Goal: Task Accomplishment & Management: Manage account settings

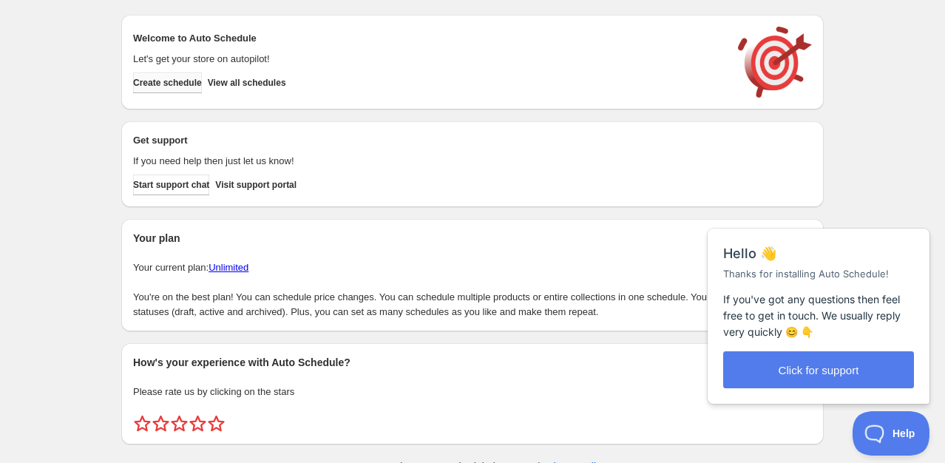
click at [177, 86] on span "Create schedule" at bounding box center [167, 83] width 69 height 12
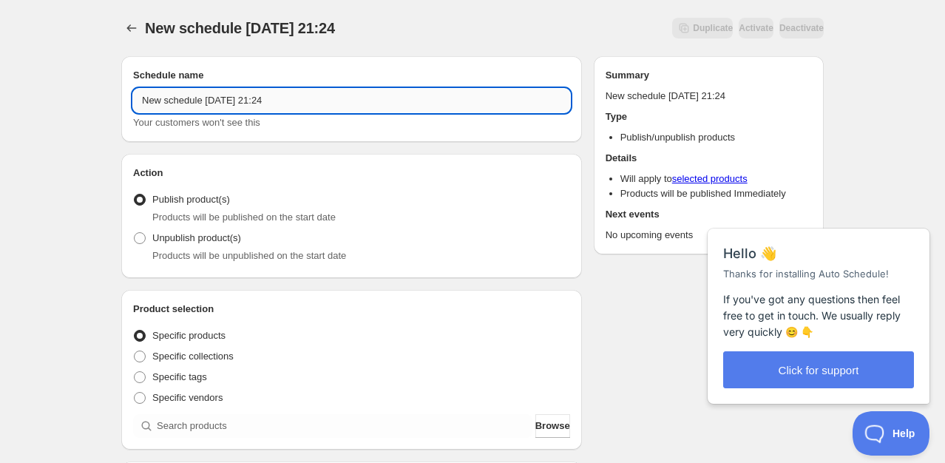
click at [145, 103] on input "New schedule [DATE] 21:24" at bounding box center [351, 101] width 437 height 24
click at [141, 98] on input "New schedule [DATE] 21:24" at bounding box center [351, 101] width 437 height 24
drag, startPoint x: 285, startPoint y: 102, endPoint x: 121, endPoint y: 105, distance: 164.9
click at [121, 105] on div "Schedule name New schedule [DATE] 21:24 Your customers won't see this" at bounding box center [351, 99] width 461 height 86
type input "[DATE]"
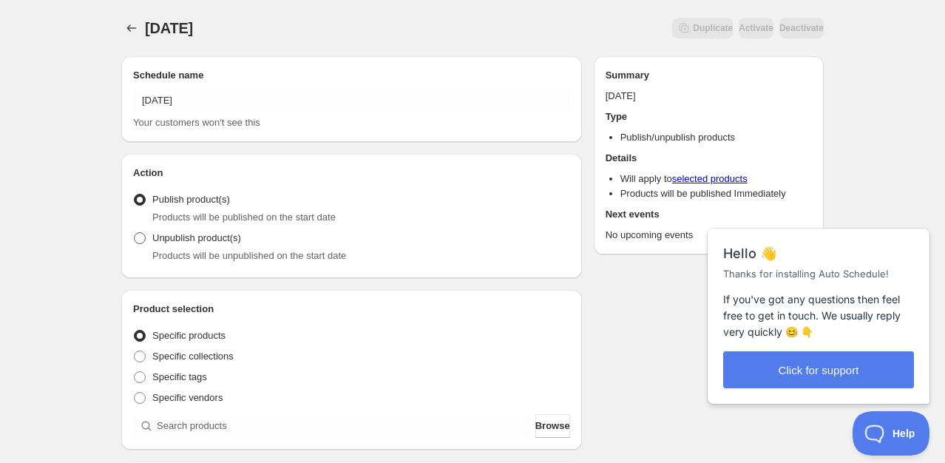
click at [162, 238] on span "Unpublish product(s)" at bounding box center [196, 237] width 89 height 11
click at [135, 233] on input "Unpublish product(s)" at bounding box center [134, 232] width 1 height 1
radio input "true"
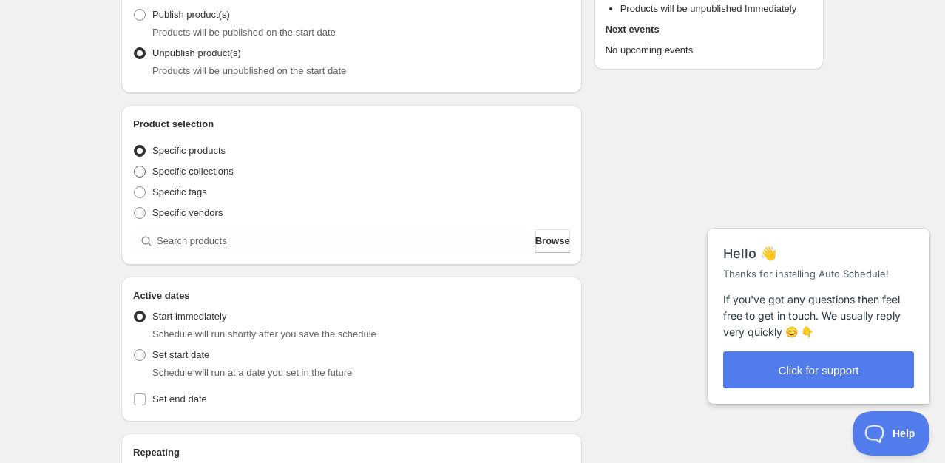
scroll to position [222, 0]
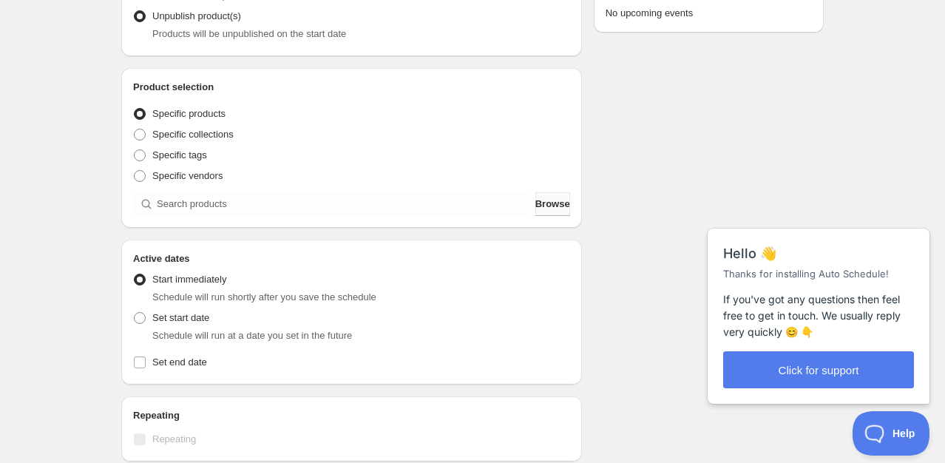
click at [540, 204] on span "Browse" at bounding box center [552, 204] width 35 height 15
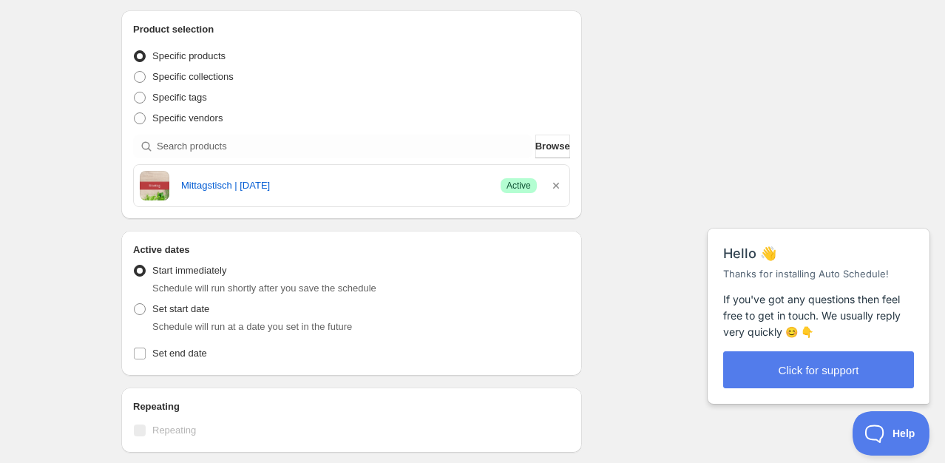
scroll to position [296, 0]
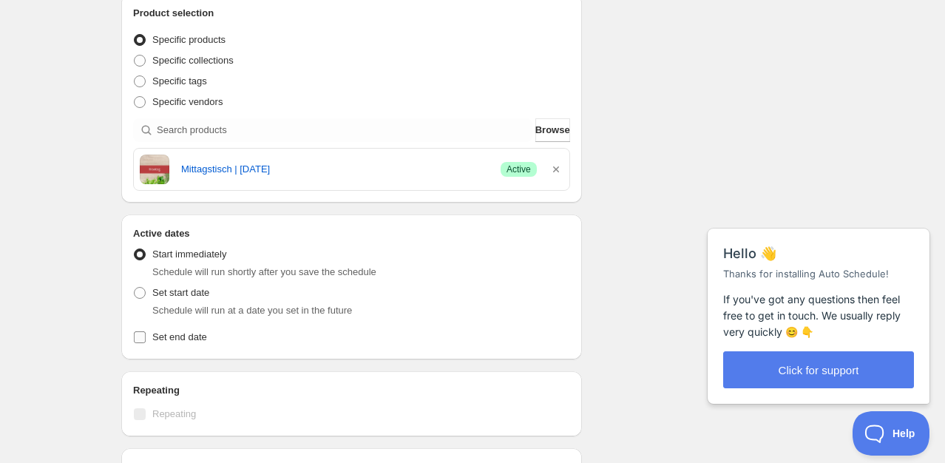
click at [142, 338] on input "Set end date" at bounding box center [140, 337] width 12 height 12
checkbox input "true"
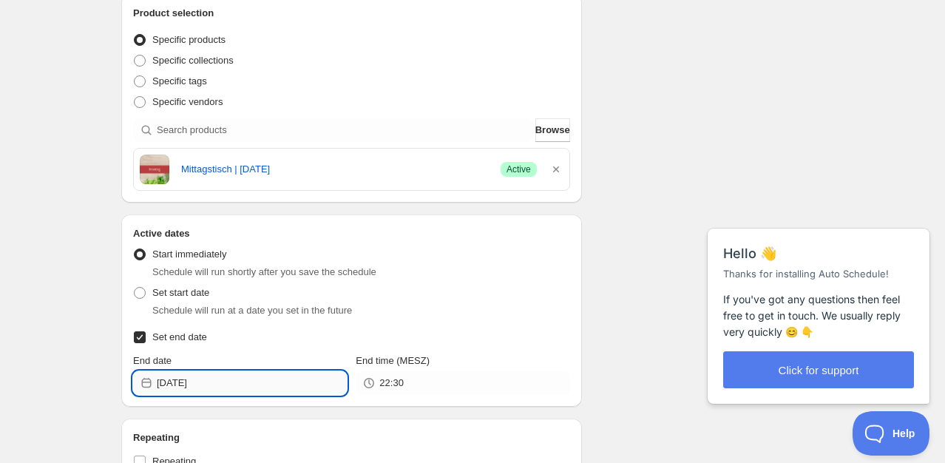
click at [206, 384] on input "[DATE]" at bounding box center [252, 383] width 190 height 24
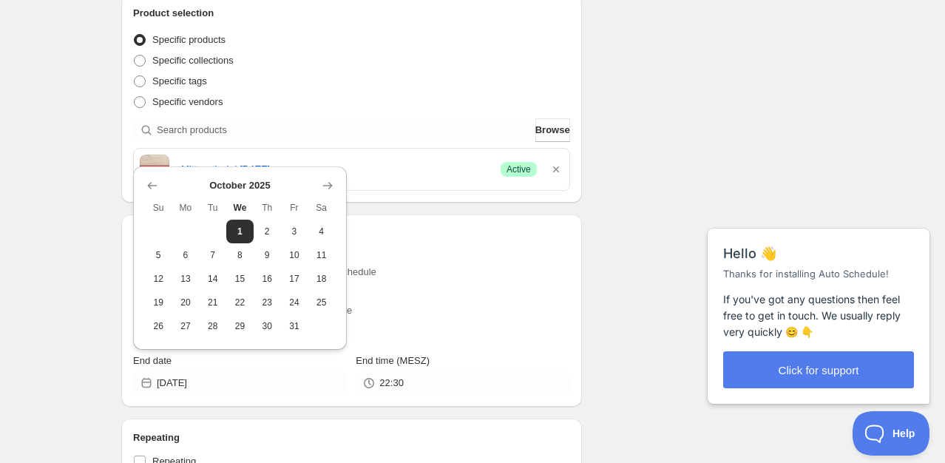
click at [188, 228] on td at bounding box center [185, 232] width 27 height 24
click at [148, 186] on icon "Show previous month, September 2025" at bounding box center [152, 185] width 10 height 7
click at [189, 327] on span "29" at bounding box center [186, 326] width 16 height 12
click at [154, 187] on icon "Show previous month, August 2025" at bounding box center [152, 185] width 15 height 15
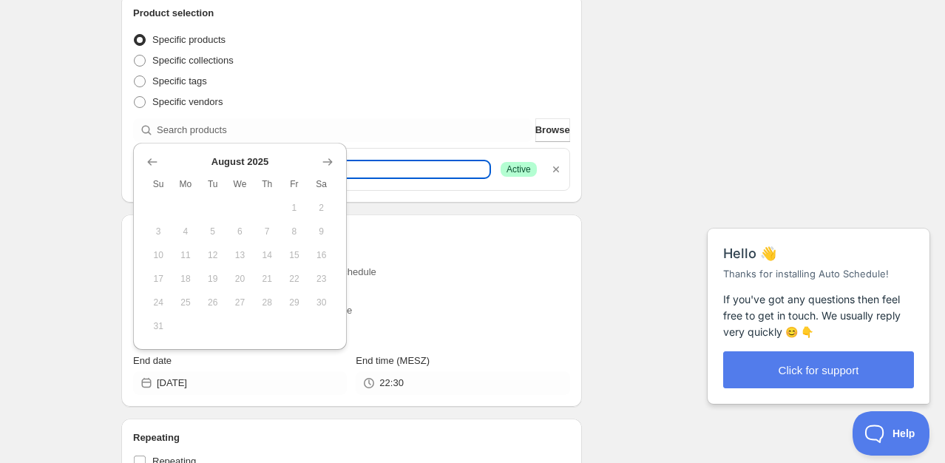
click at [394, 170] on link "Mittagstisch | [DATE]" at bounding box center [335, 169] width 308 height 15
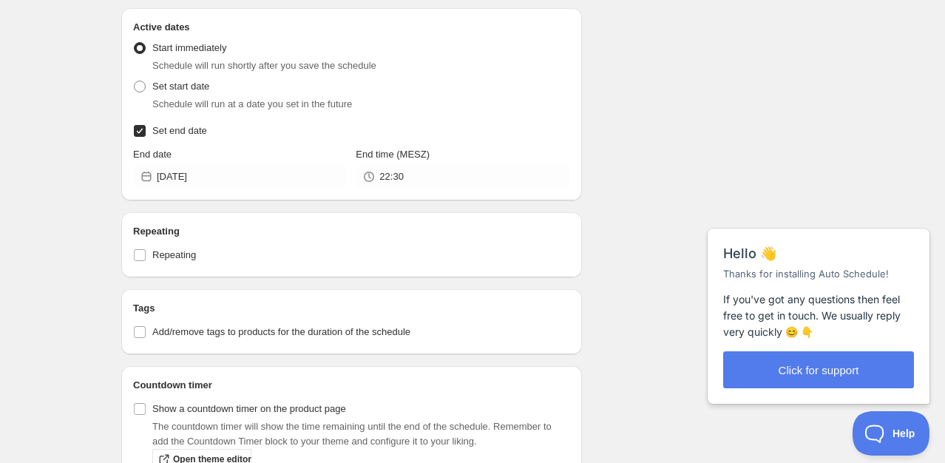
scroll to position [517, 0]
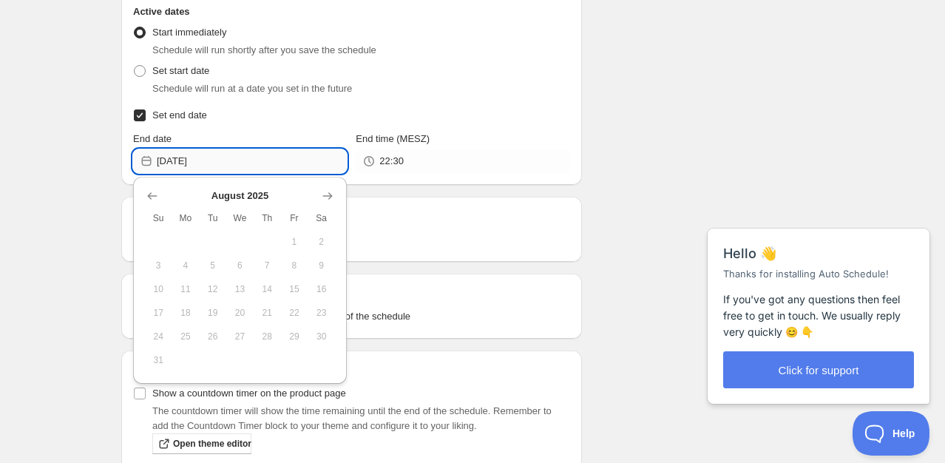
click at [207, 167] on input "[DATE]" at bounding box center [252, 161] width 190 height 24
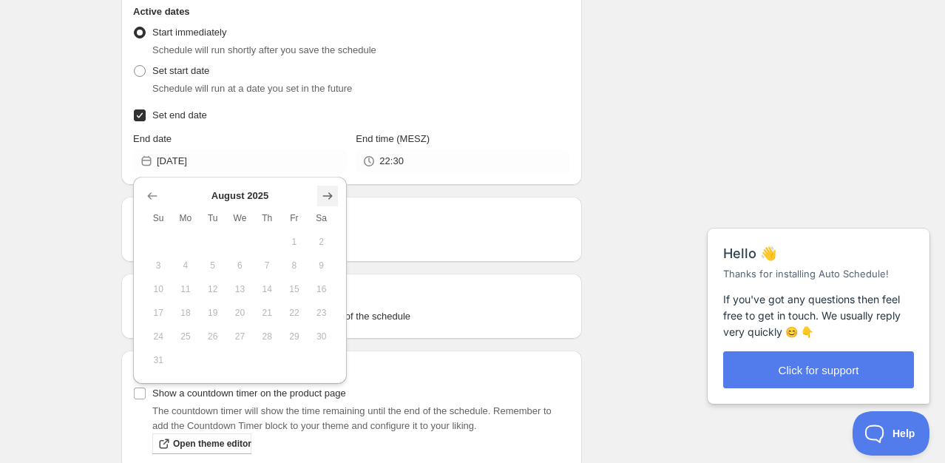
click at [322, 189] on icon "Show next month, September 2025" at bounding box center [327, 196] width 15 height 15
click at [329, 197] on icon "Show next month, October 2025" at bounding box center [327, 196] width 15 height 15
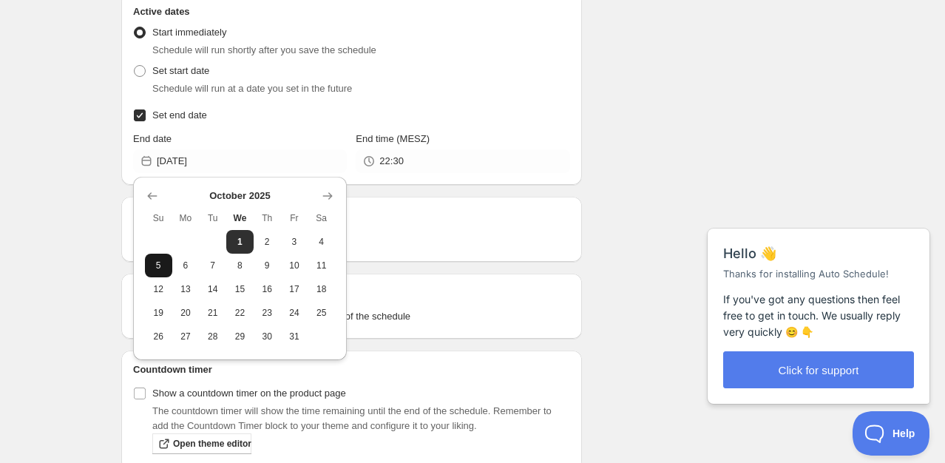
click at [155, 262] on span "5" at bounding box center [159, 265] width 16 height 12
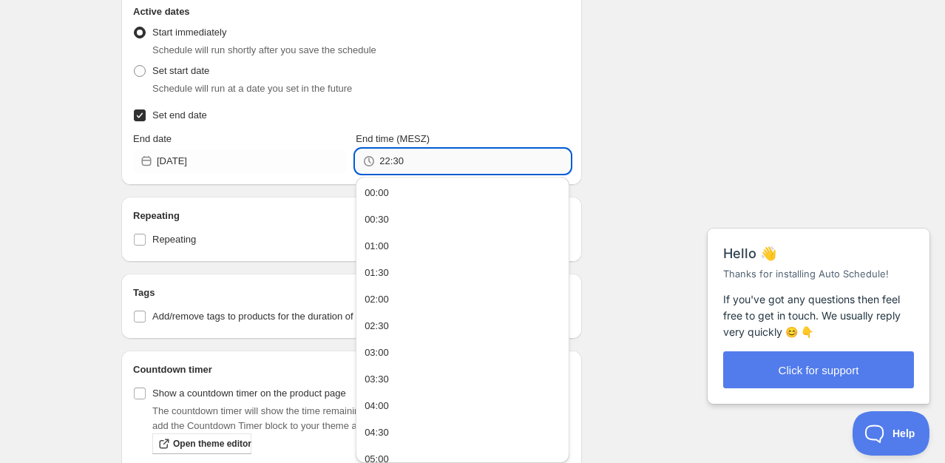
click at [397, 164] on input "22:30" at bounding box center [474, 161] width 190 height 24
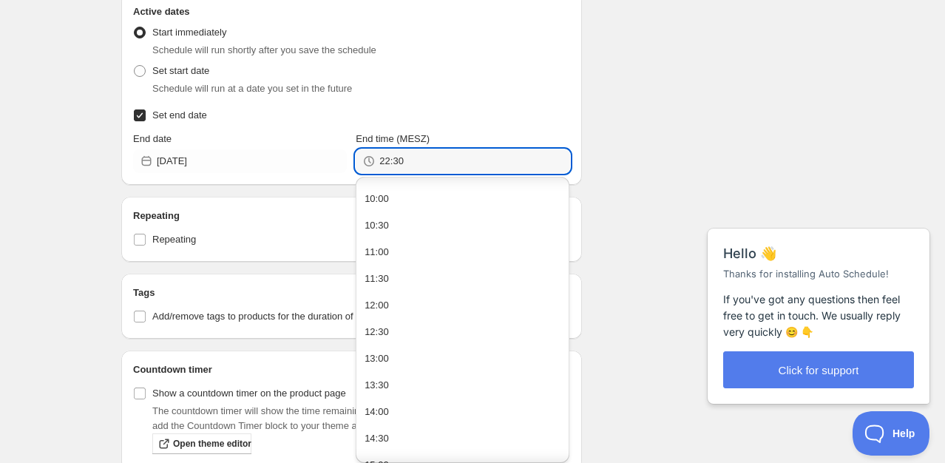
scroll to position [520, 0]
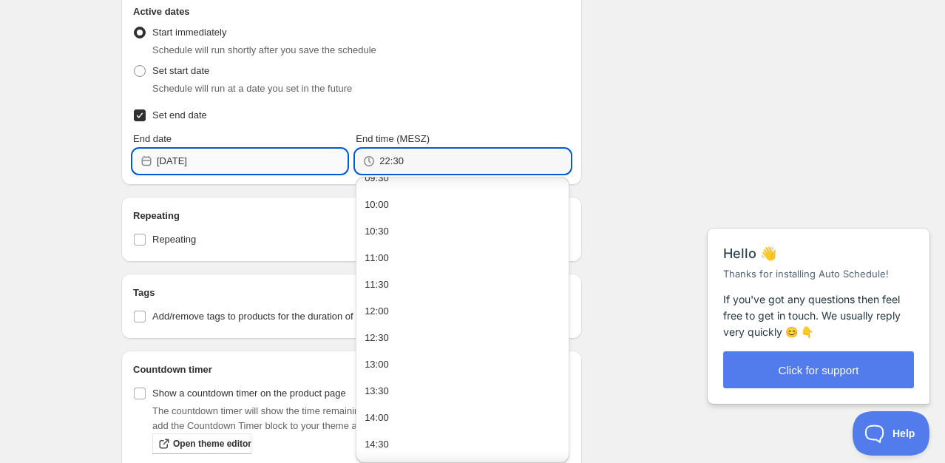
click at [256, 160] on input "[DATE]" at bounding box center [252, 161] width 190 height 24
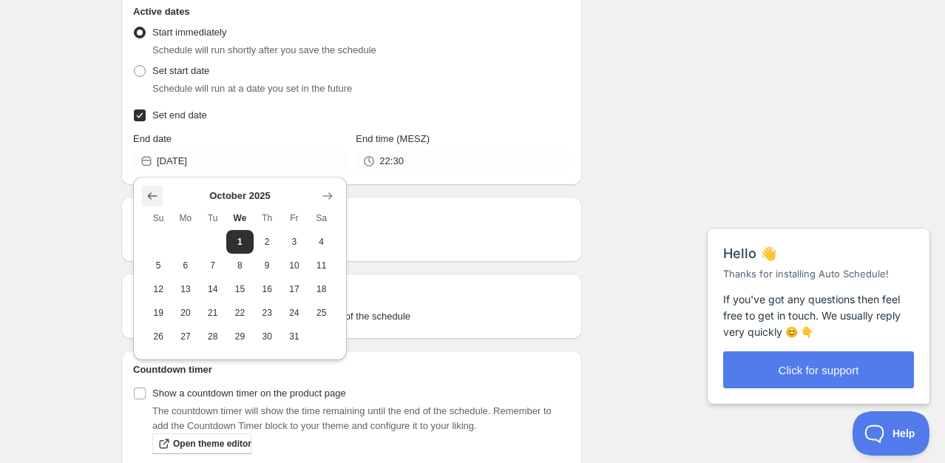
click at [151, 191] on icon "Show previous month, September 2025" at bounding box center [152, 196] width 15 height 15
click at [325, 197] on icon "Show next month, October 2025" at bounding box center [327, 196] width 15 height 15
click at [321, 237] on span "4" at bounding box center [321, 242] width 16 height 12
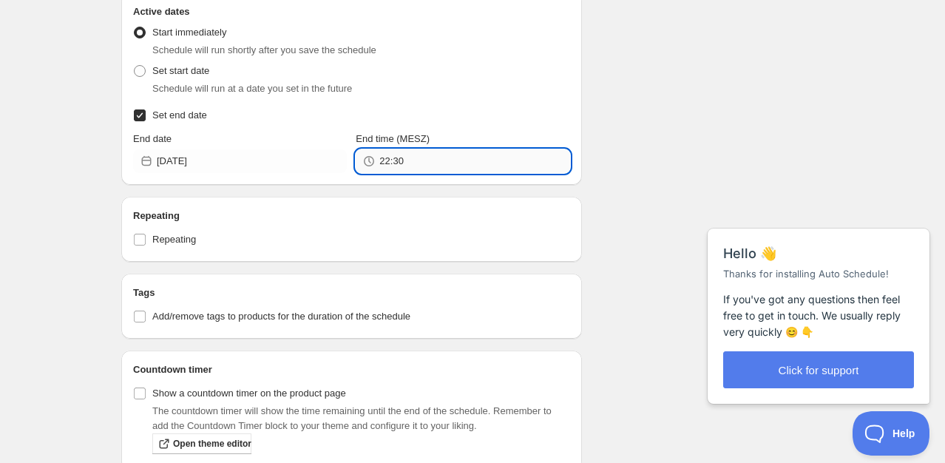
click at [408, 159] on input "22:30" at bounding box center [474, 161] width 190 height 24
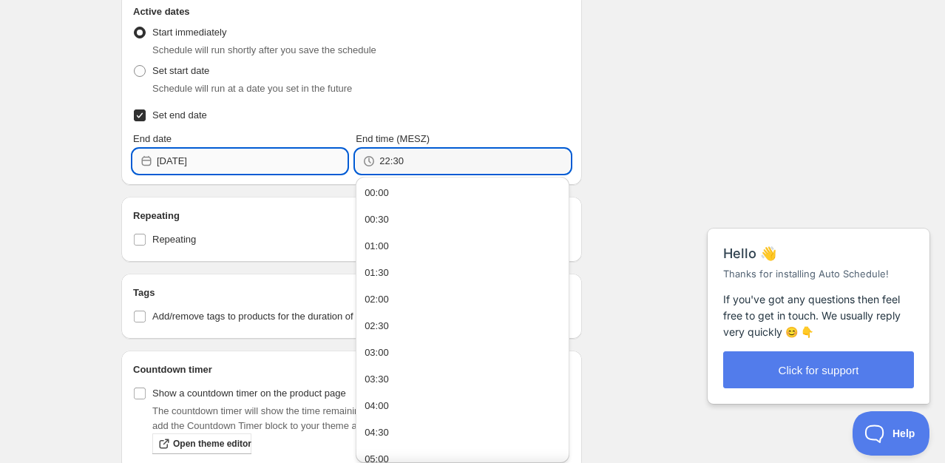
click at [268, 164] on input "[DATE]" at bounding box center [252, 161] width 190 height 24
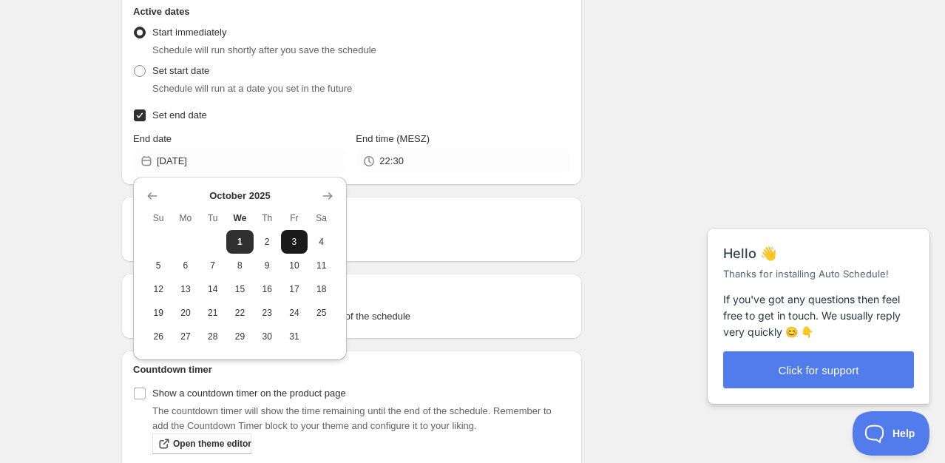
click at [293, 241] on span "3" at bounding box center [295, 242] width 16 height 12
type input "[DATE]"
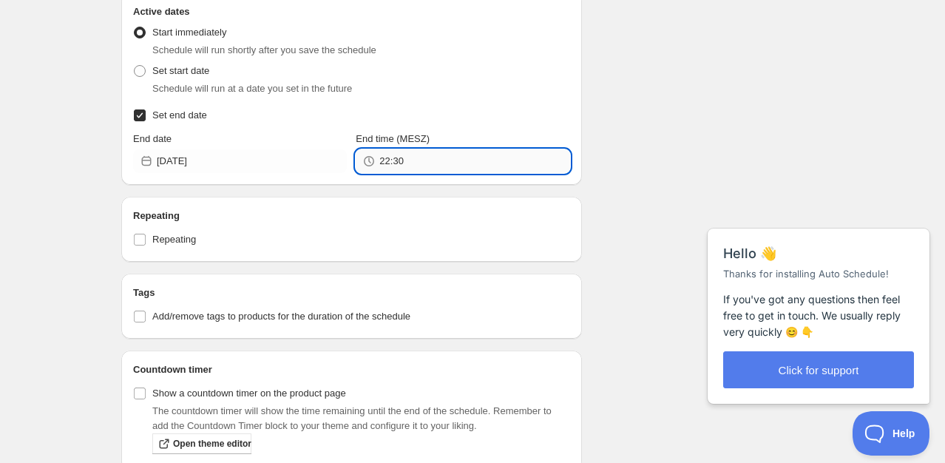
click at [405, 162] on input "22:30" at bounding box center [474, 161] width 190 height 24
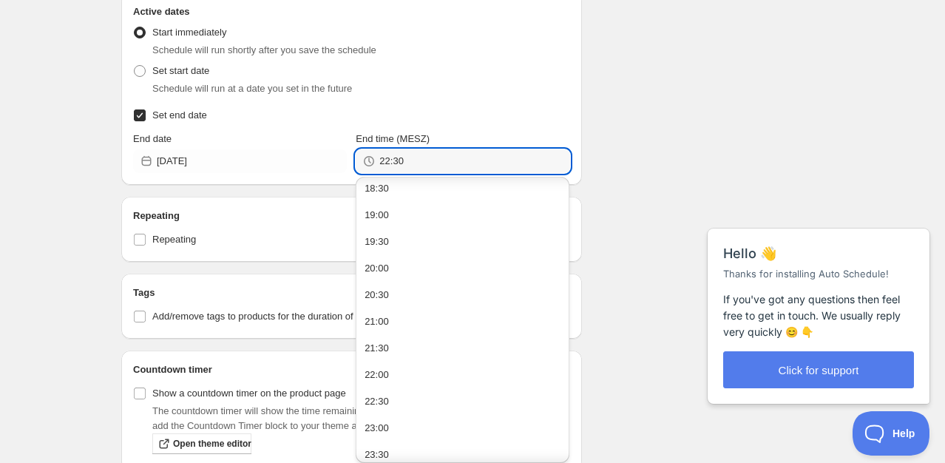
scroll to position [997, 0]
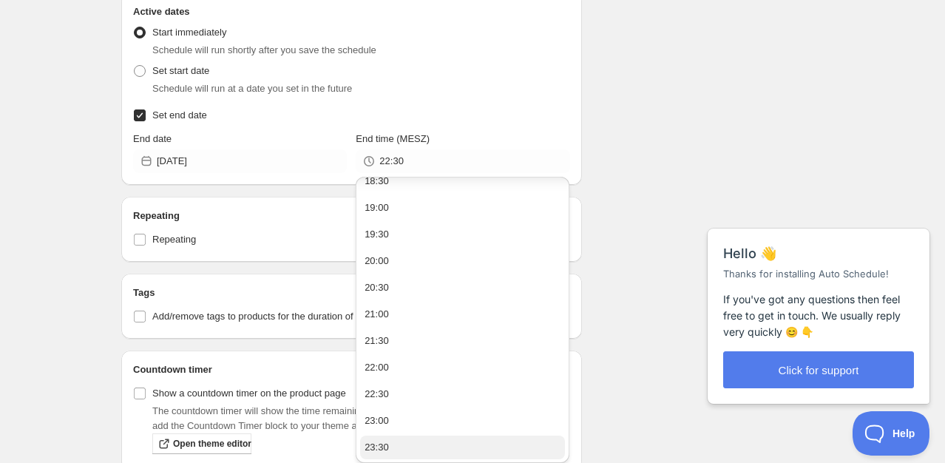
click at [379, 442] on div "23:30" at bounding box center [376, 447] width 24 height 15
type input "23:30"
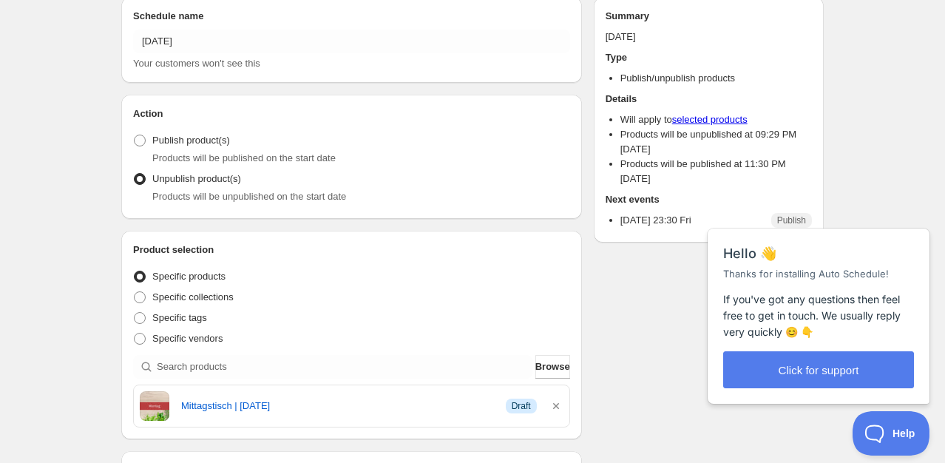
scroll to position [296, 0]
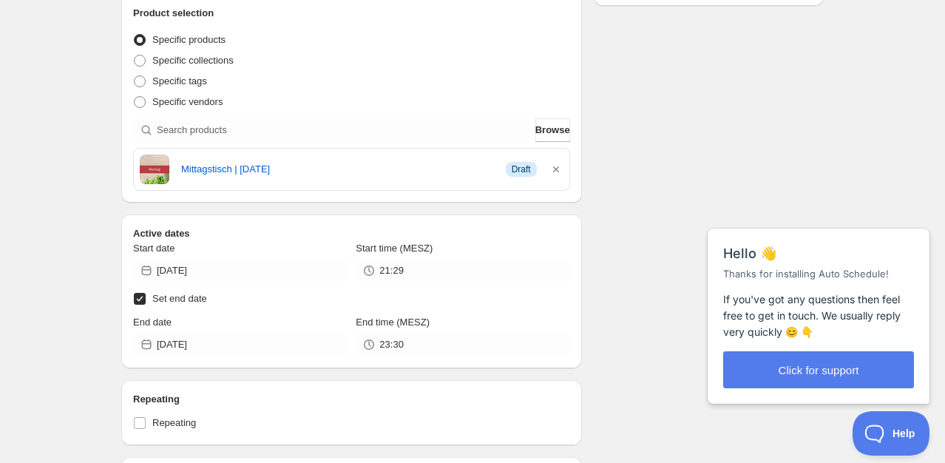
click at [557, 169] on icon "button" at bounding box center [556, 169] width 15 height 15
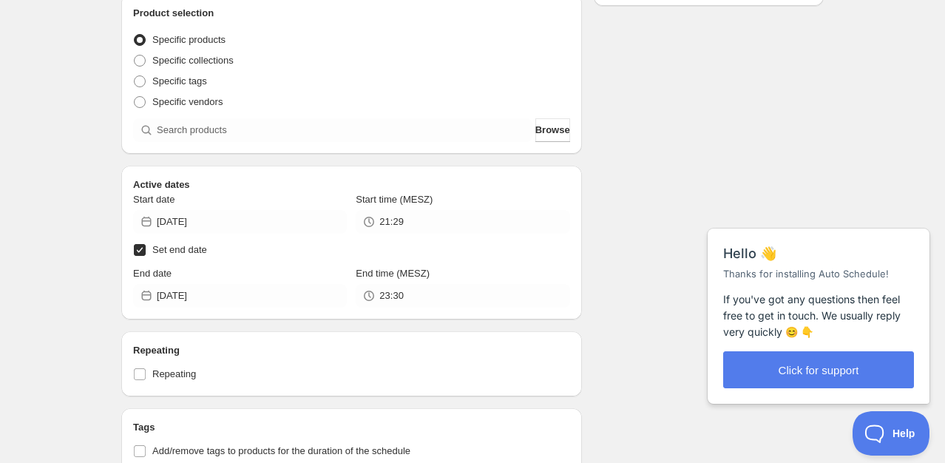
click at [142, 248] on input "Set end date" at bounding box center [140, 250] width 12 height 12
checkbox input "false"
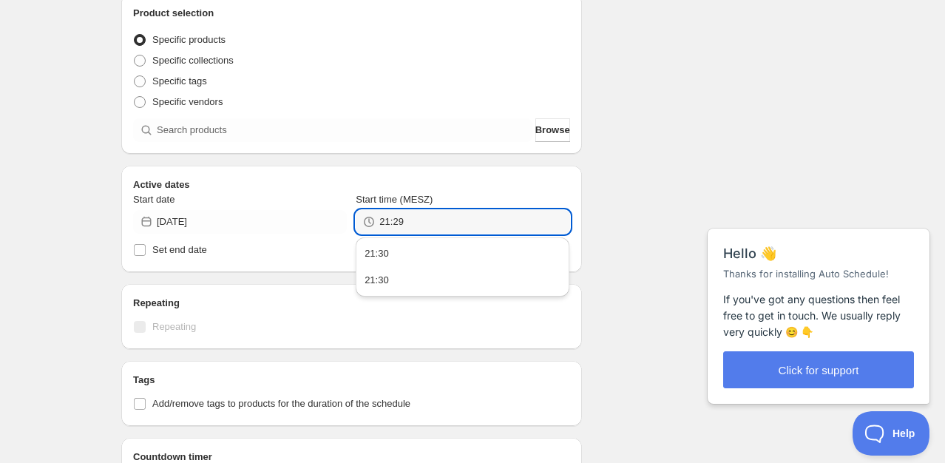
drag, startPoint x: 427, startPoint y: 223, endPoint x: 371, endPoint y: 229, distance: 56.5
click at [371, 229] on div "21:29" at bounding box center [463, 222] width 214 height 24
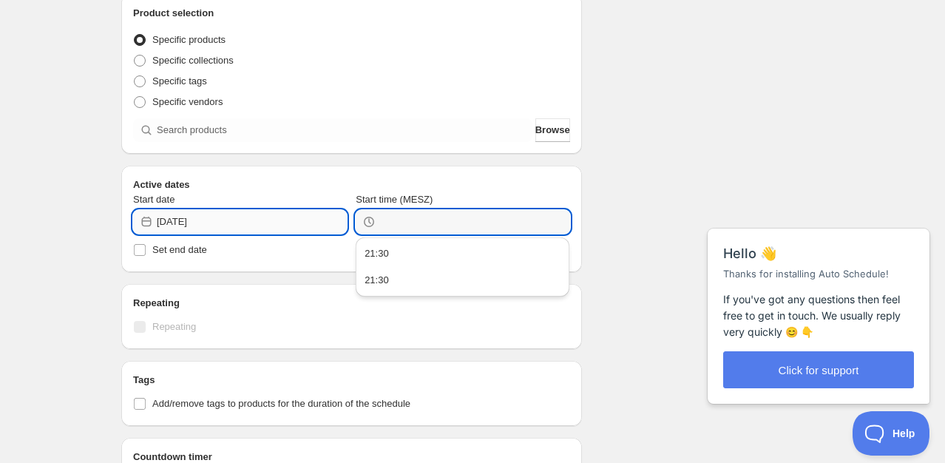
type input "21:29"
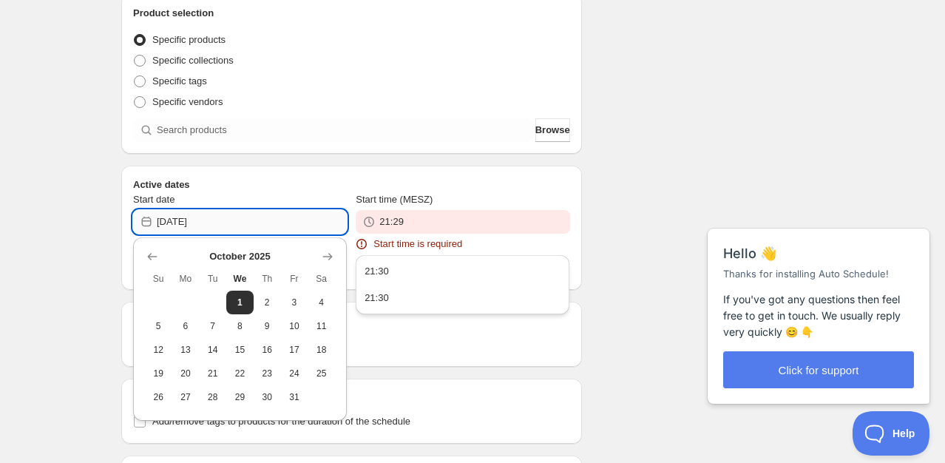
click at [254, 215] on input "[DATE]" at bounding box center [252, 222] width 190 height 24
drag, startPoint x: 249, startPoint y: 222, endPoint x: 143, endPoint y: 223, distance: 105.7
click at [143, 223] on div "[DATE]" at bounding box center [240, 222] width 214 height 24
click at [196, 183] on h2 "Active dates" at bounding box center [351, 184] width 437 height 15
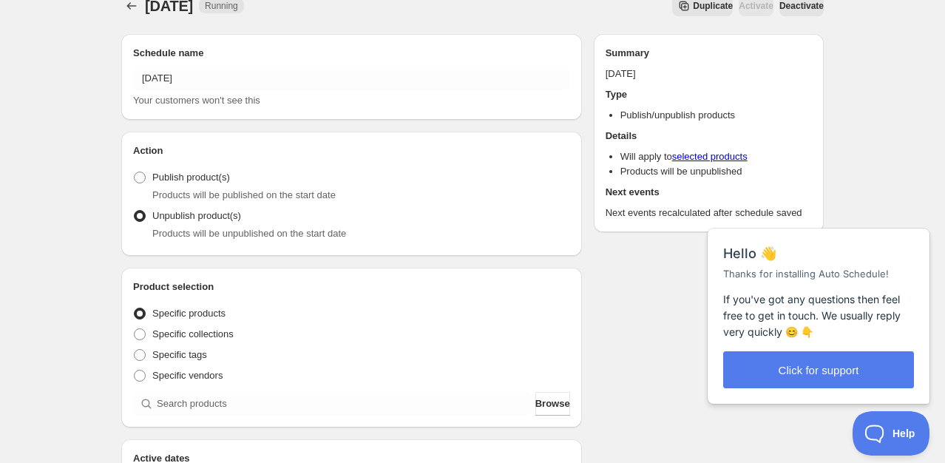
scroll to position [0, 0]
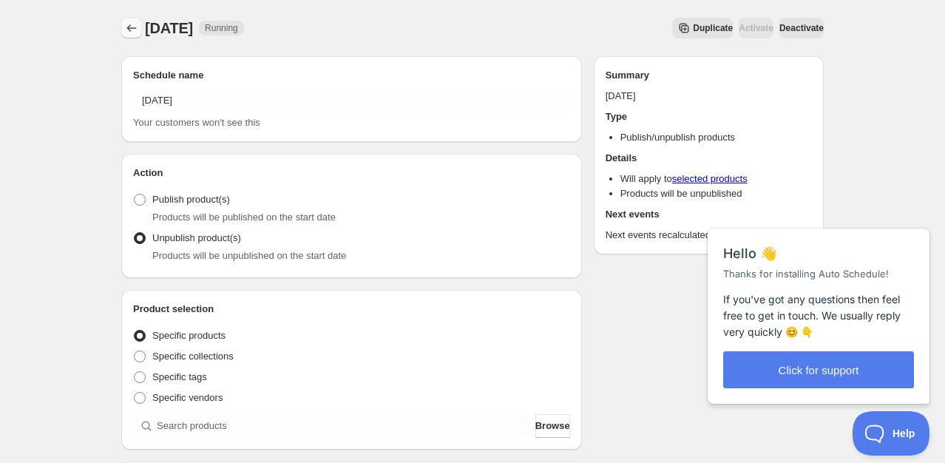
click at [129, 29] on icon "Schedules" at bounding box center [131, 28] width 15 height 15
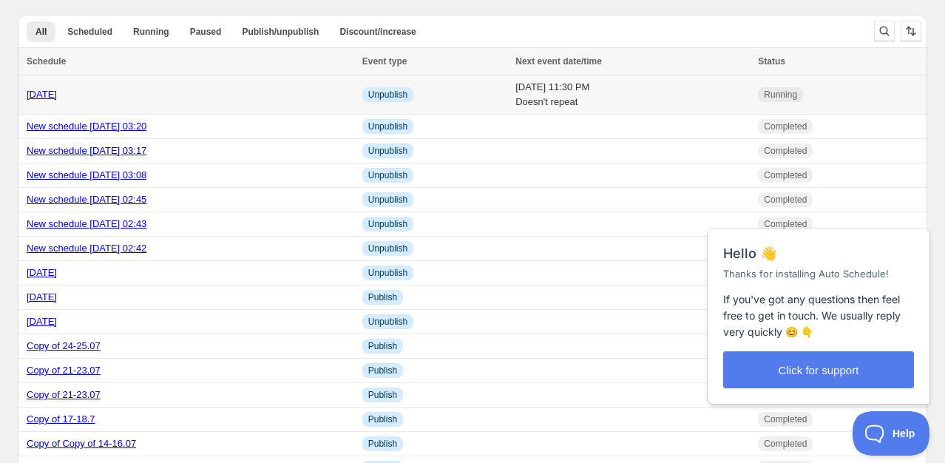
click at [55, 90] on link "[DATE]" at bounding box center [42, 94] width 30 height 11
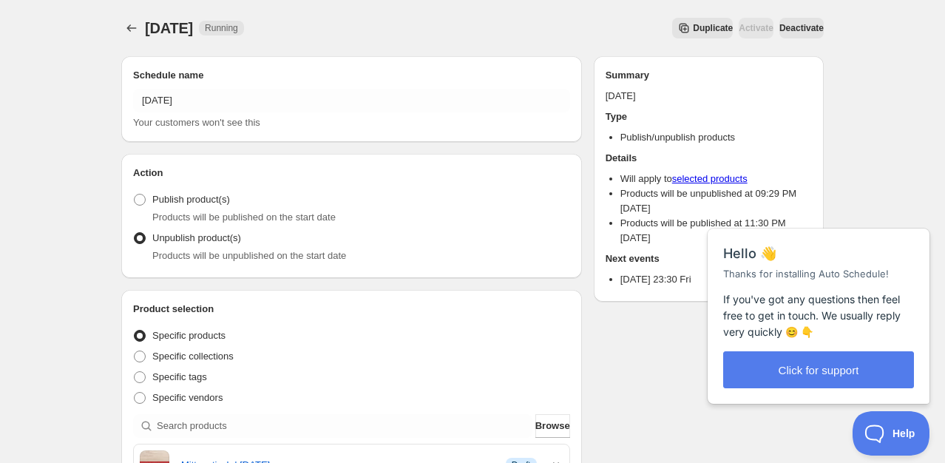
click at [782, 28] on span "Deactivate" at bounding box center [801, 28] width 44 height 12
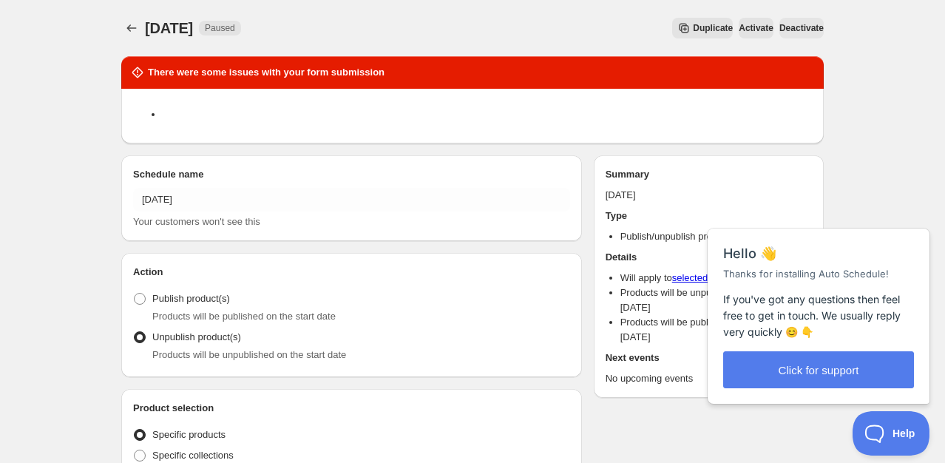
type input "[DATE]"
type input "23:00"
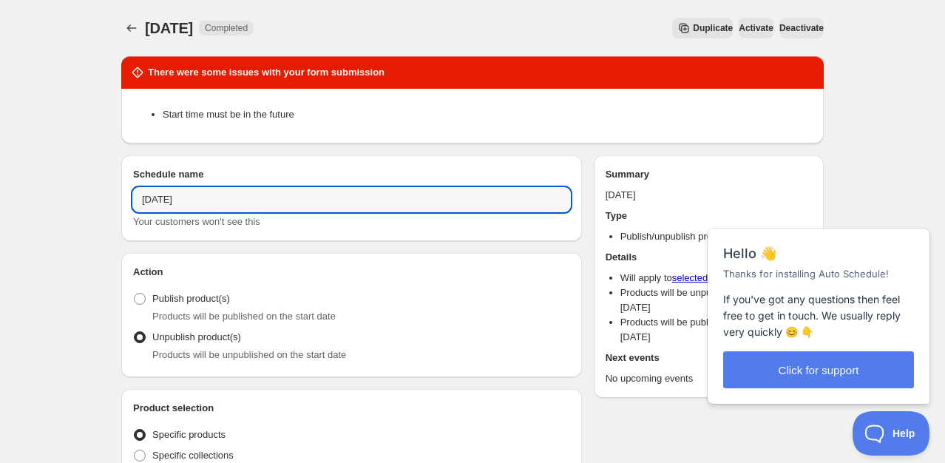
drag, startPoint x: 230, startPoint y: 197, endPoint x: 119, endPoint y: 197, distance: 110.9
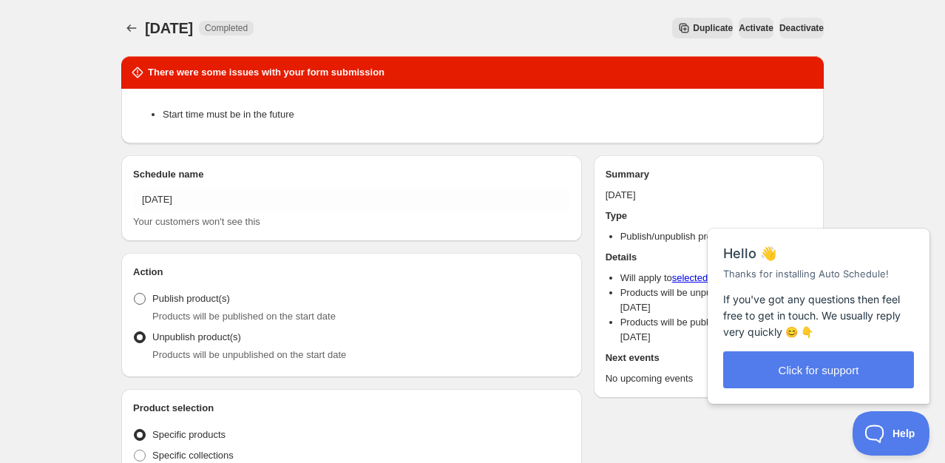
click at [136, 295] on span at bounding box center [140, 299] width 12 height 12
click at [135, 293] on input "Publish product(s)" at bounding box center [134, 293] width 1 height 1
radio input "true"
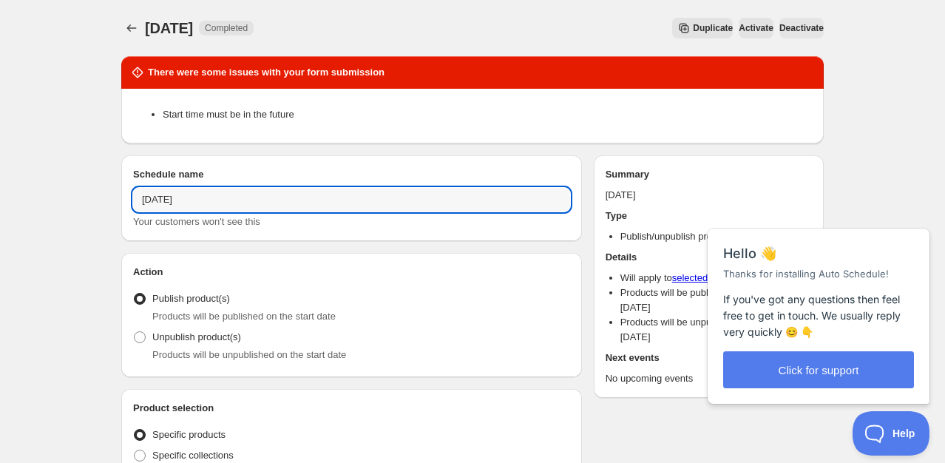
drag, startPoint x: 203, startPoint y: 203, endPoint x: 93, endPoint y: 204, distance: 110.2
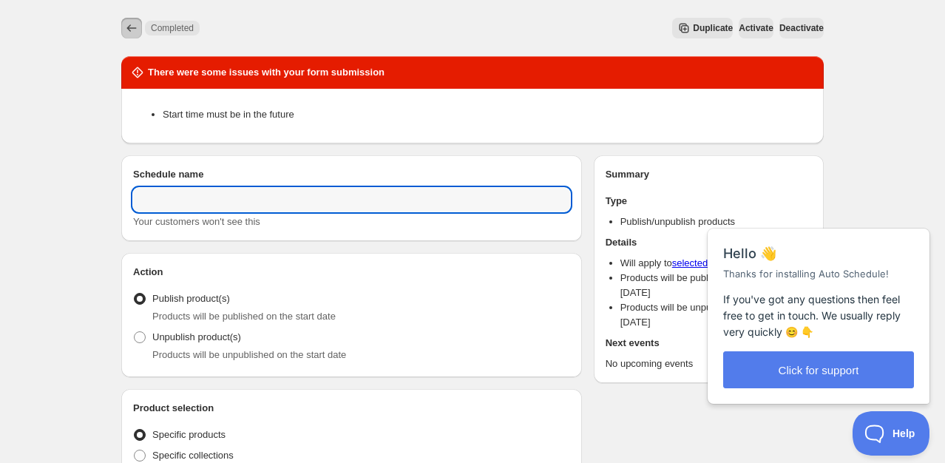
click at [130, 21] on icon "Schedules" at bounding box center [131, 28] width 15 height 15
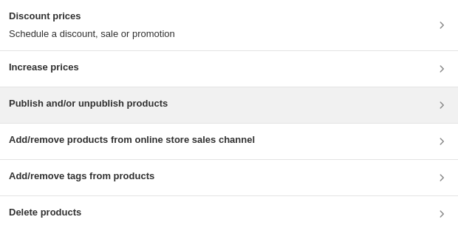
click at [32, 102] on h3 "Publish and/or unpublish products" at bounding box center [88, 103] width 159 height 15
